Goal: Transaction & Acquisition: Purchase product/service

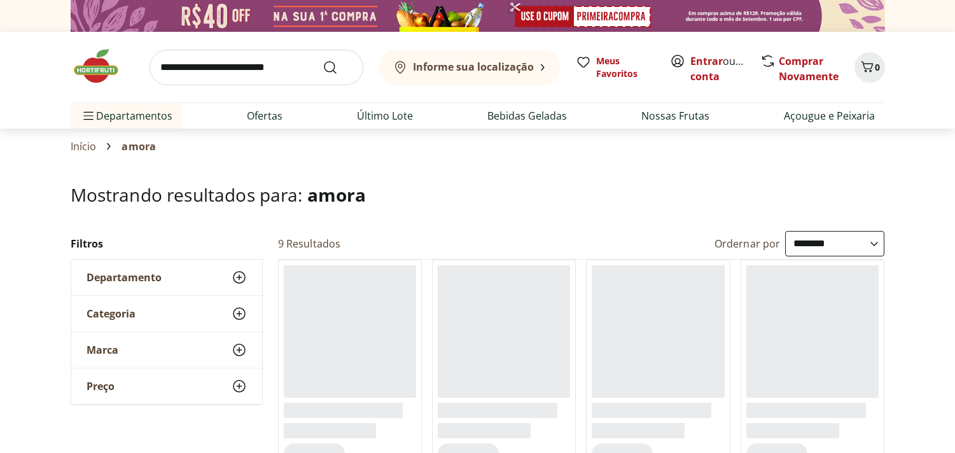
select select "**********"
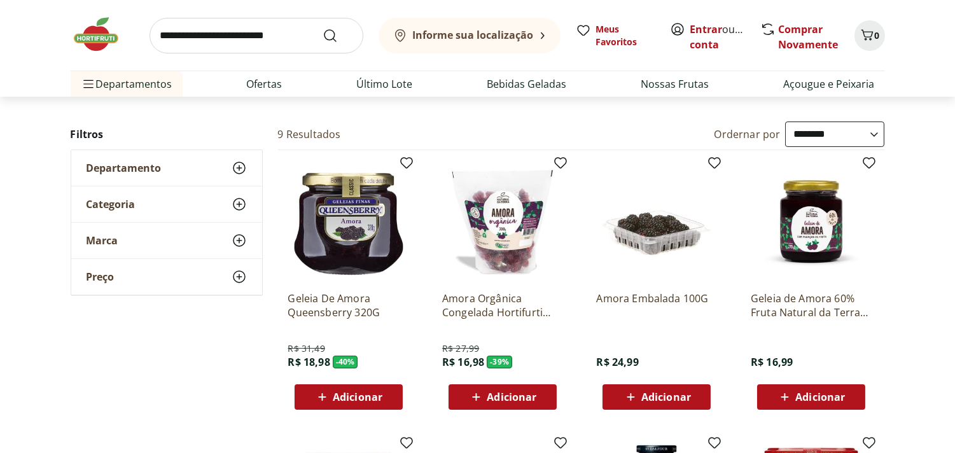
scroll to position [141, 0]
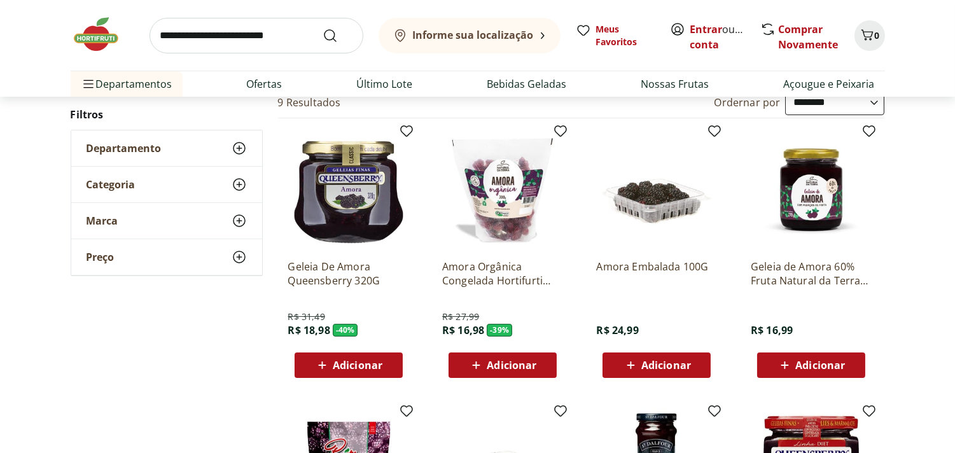
click at [635, 249] on img at bounding box center [656, 189] width 121 height 121
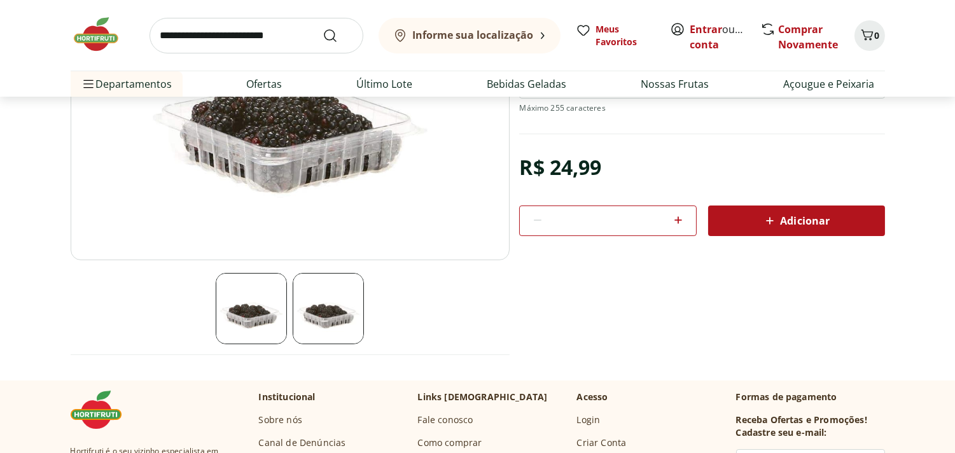
scroll to position [212, 0]
click at [323, 344] on img at bounding box center [328, 307] width 71 height 71
click at [265, 342] on img at bounding box center [251, 307] width 71 height 71
click at [326, 331] on img at bounding box center [328, 307] width 71 height 71
click at [326, 321] on img at bounding box center [328, 307] width 71 height 71
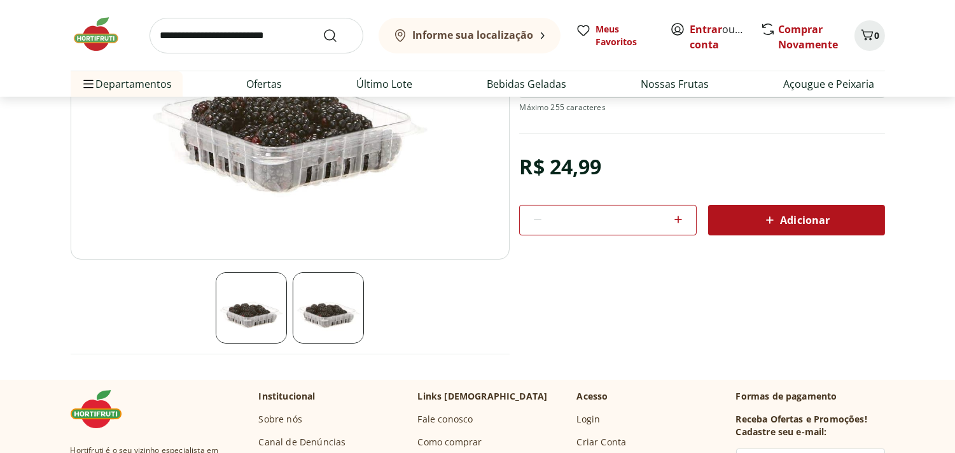
click at [325, 321] on img at bounding box center [328, 307] width 71 height 71
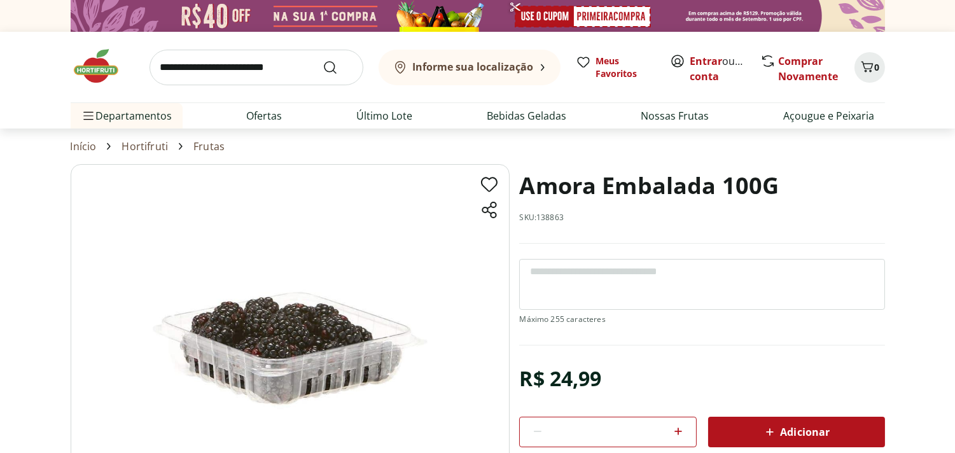
scroll to position [71, 0]
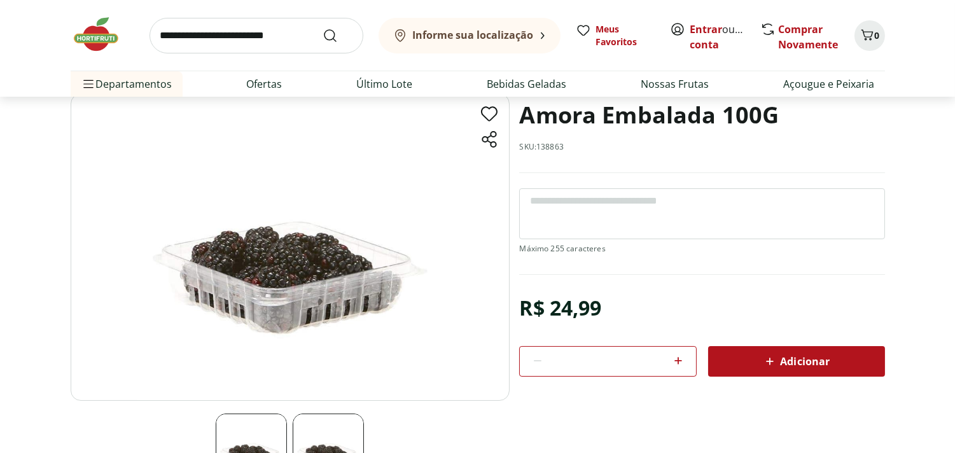
click at [258, 437] on div at bounding box center [290, 289] width 439 height 391
click at [257, 441] on img at bounding box center [251, 449] width 71 height 71
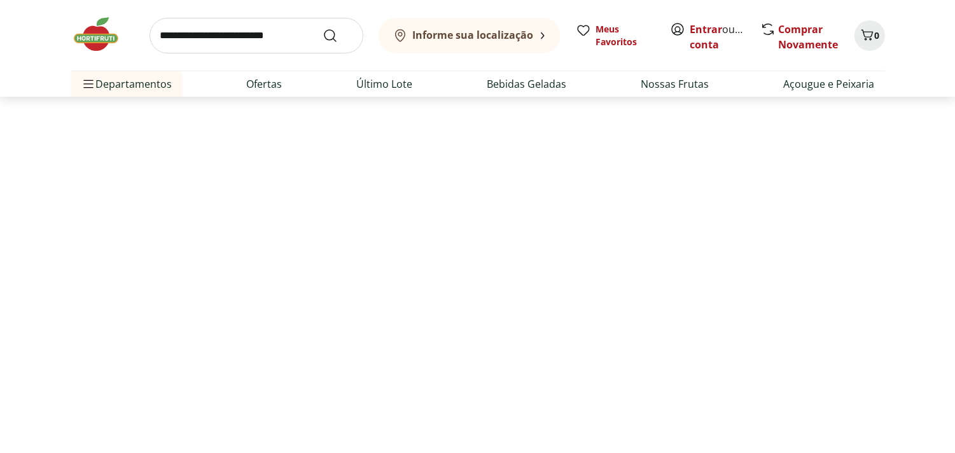
select select "**********"
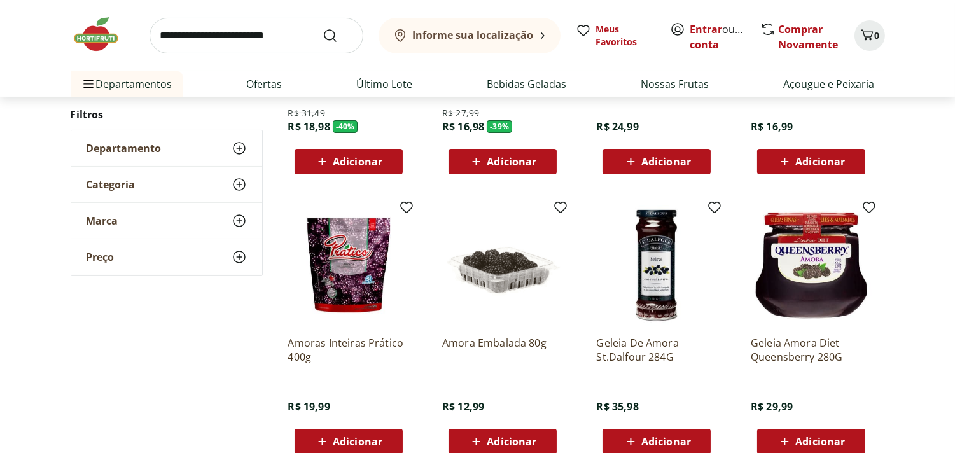
scroll to position [424, 0]
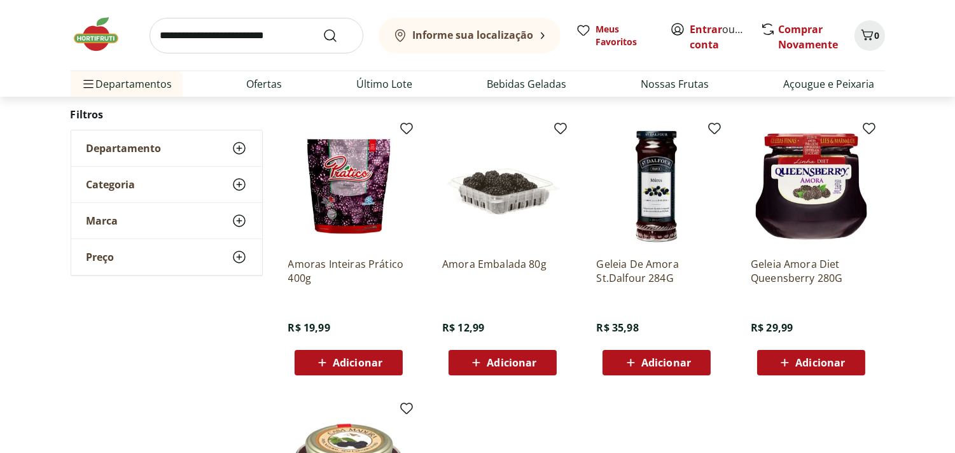
click at [513, 285] on p "Amora Embalada 80g" at bounding box center [502, 271] width 121 height 28
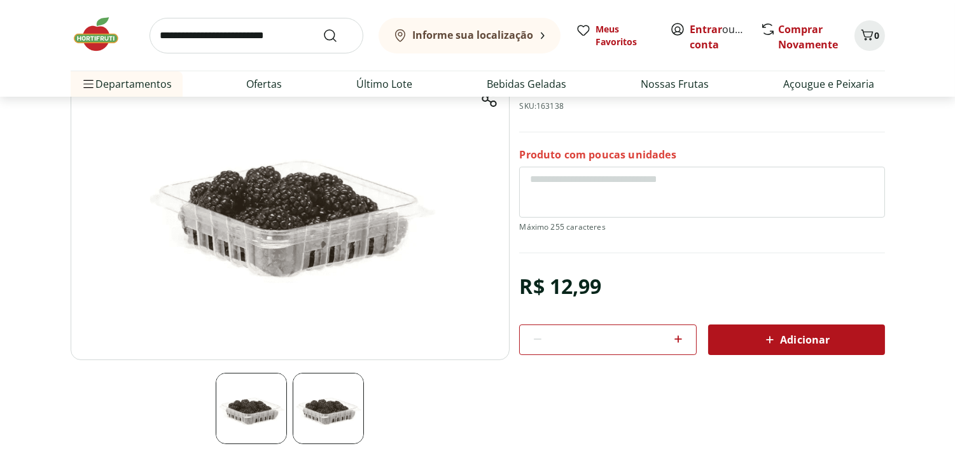
scroll to position [141, 0]
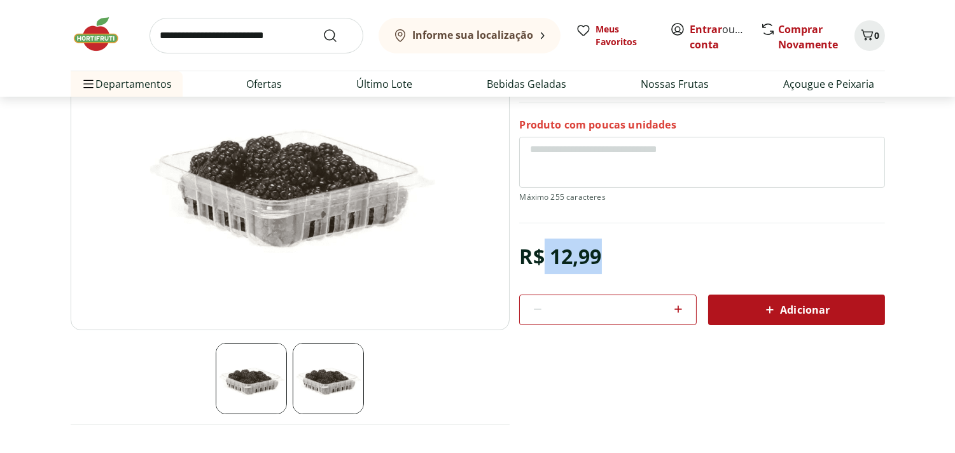
drag, startPoint x: 541, startPoint y: 316, endPoint x: 813, endPoint y: 295, distance: 273.1
click at [813, 295] on section "Amora Embalada 80g SKU: 163138 Produto com poucas unidades R$ 12,99 * Adicionar…" at bounding box center [701, 174] width 365 height 302
click at [815, 293] on section "Amora Embalada 80g SKU: 163138 Produto com poucas unidades R$ 12,99 * Adicionar…" at bounding box center [701, 174] width 365 height 302
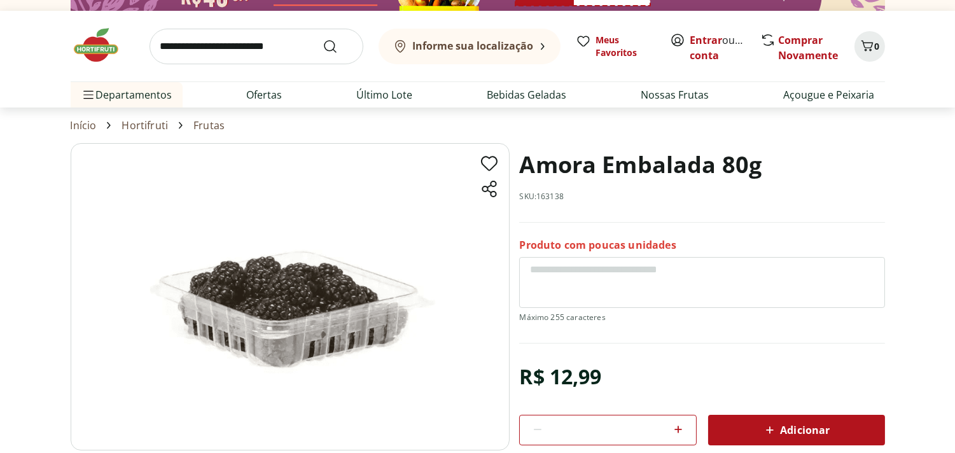
scroll to position [0, 0]
